Goal: Participate in discussion

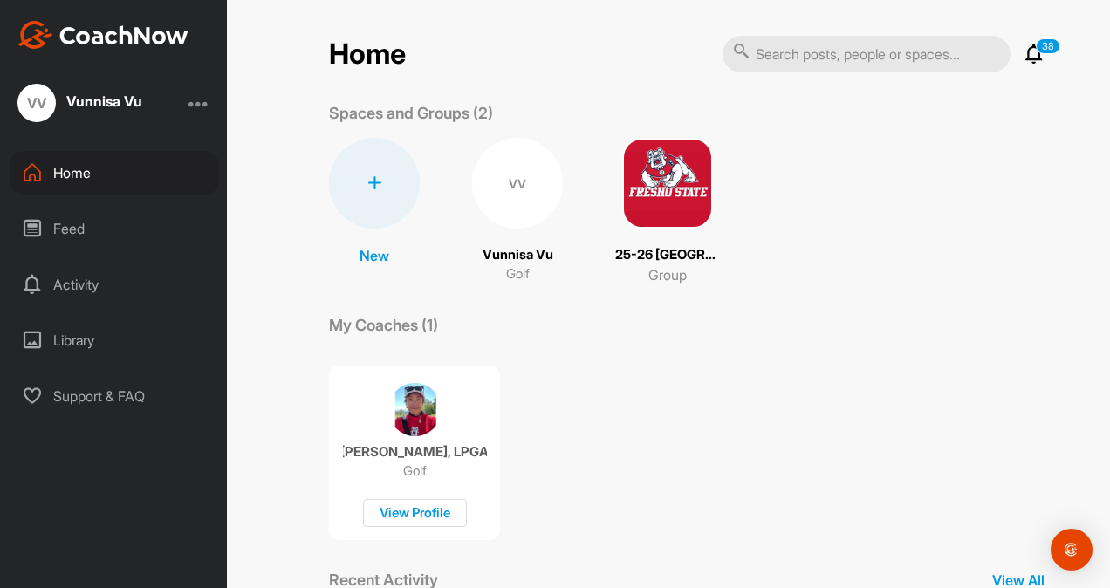
click at [638, 229] on div "25-26 Fresno State W Golf Group" at bounding box center [667, 211] width 105 height 147
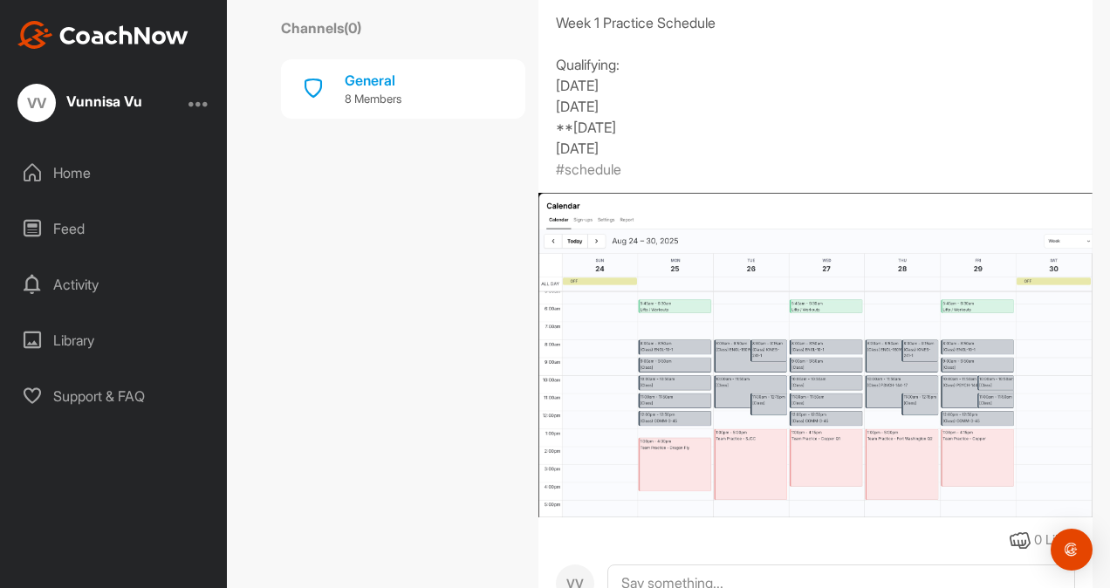
scroll to position [461, 0]
click at [695, 385] on img at bounding box center [815, 357] width 554 height 324
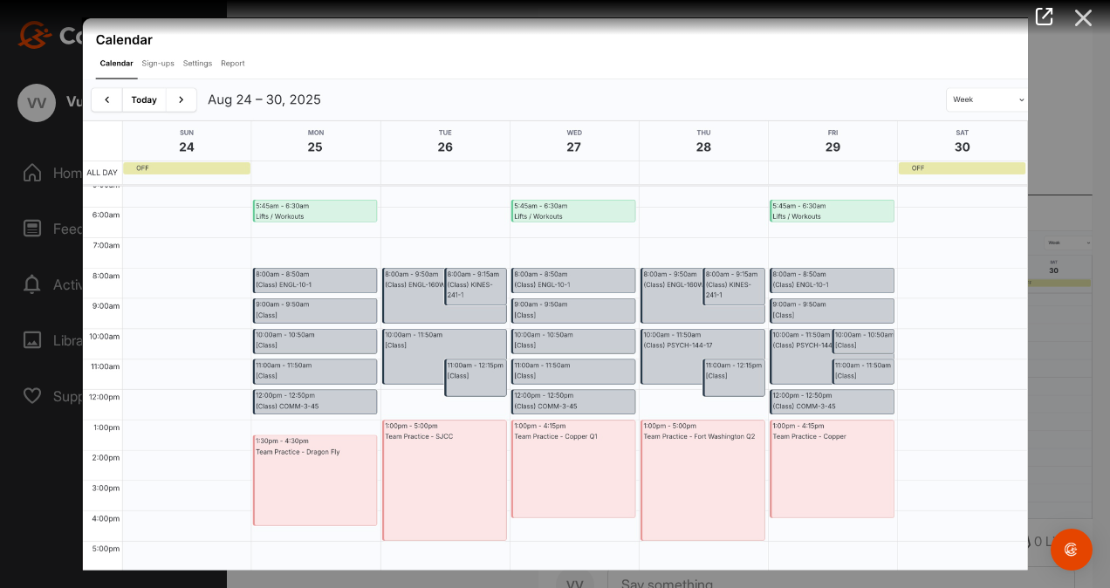
click at [1084, 20] on icon at bounding box center [1084, 18] width 40 height 32
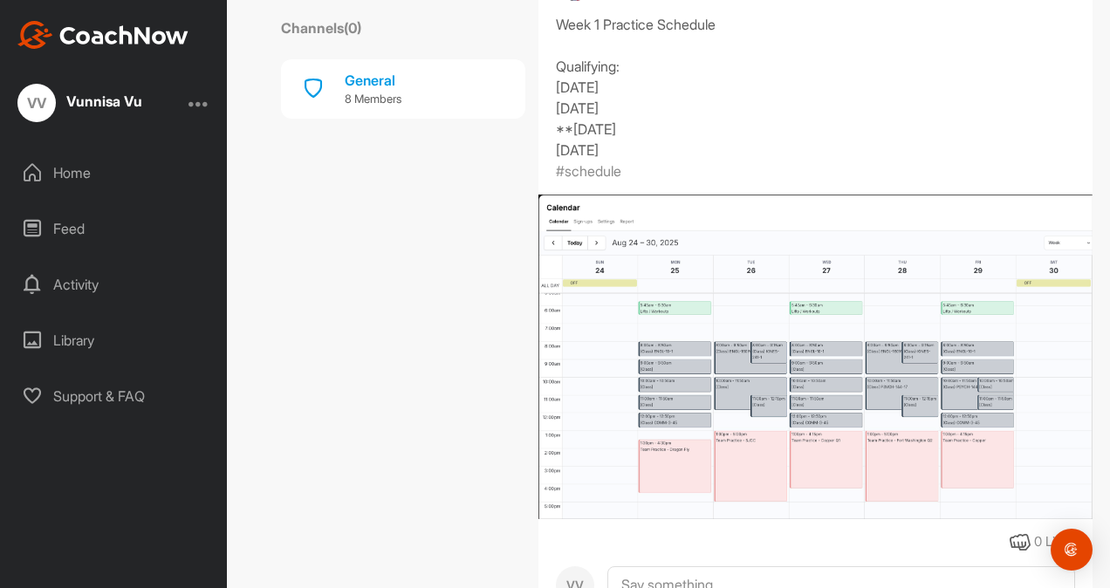
click at [681, 428] on img at bounding box center [815, 357] width 554 height 324
